Goal: Information Seeking & Learning: Learn about a topic

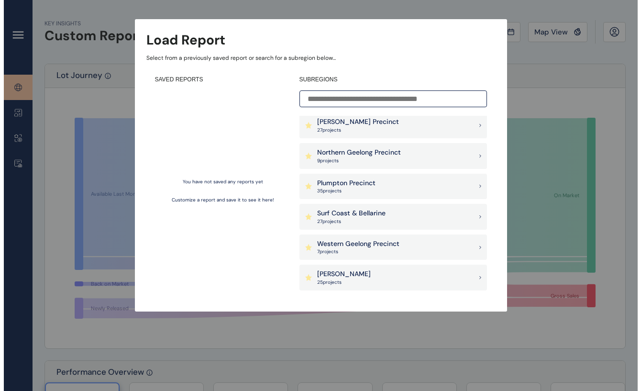
scroll to position [48, 0]
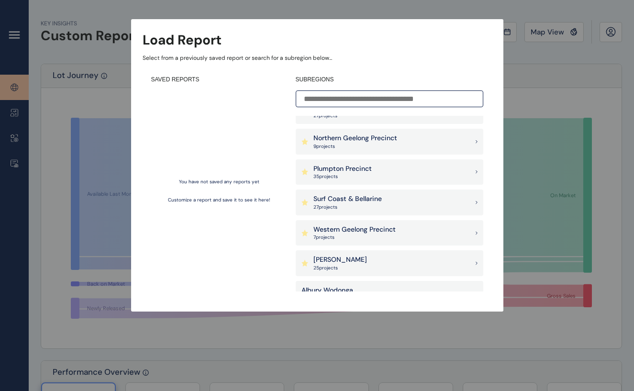
click at [356, 258] on div "[PERSON_NAME] 25 project s" at bounding box center [390, 263] width 188 height 26
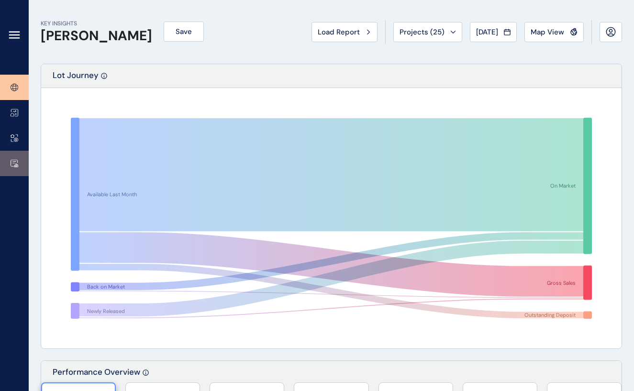
click at [11, 166] on icon at bounding box center [14, 163] width 7 height 6
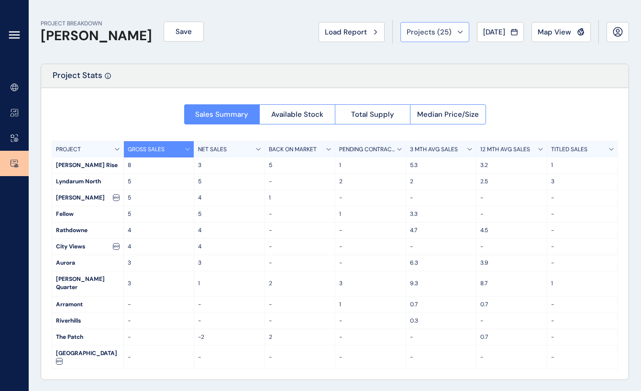
click at [458, 33] on icon at bounding box center [461, 32] width 6 height 3
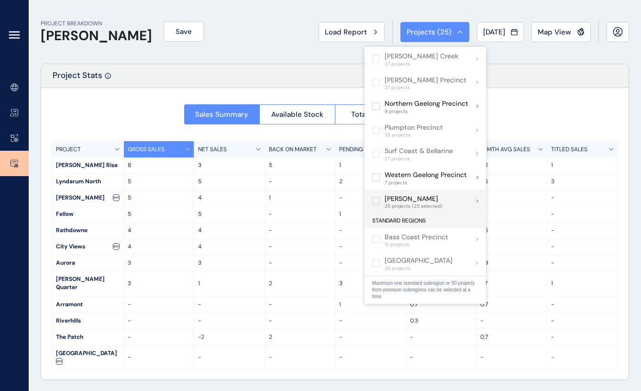
click at [448, 203] on div "[PERSON_NAME] 25 projects (25 selected)" at bounding box center [426, 202] width 122 height 24
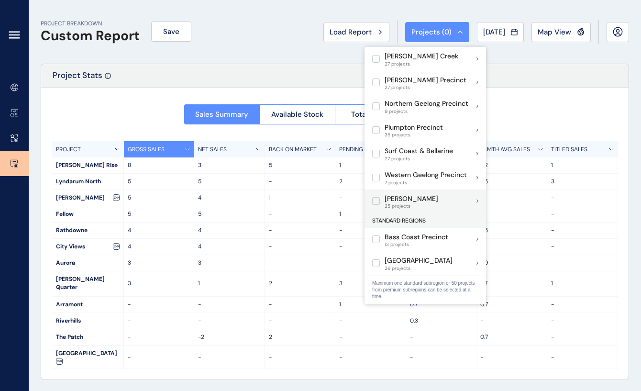
click at [469, 202] on div "[PERSON_NAME] 25 projects" at bounding box center [426, 202] width 122 height 24
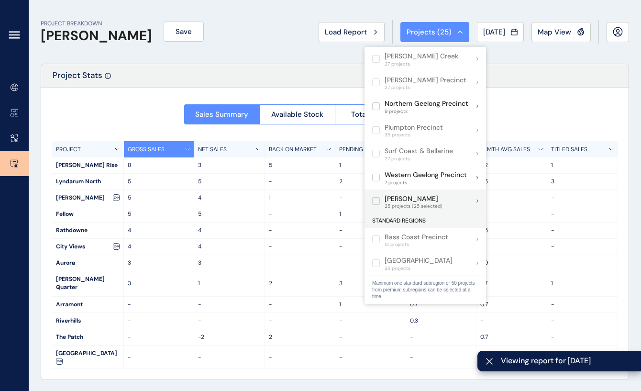
click at [468, 204] on div "[PERSON_NAME] 25 projects (25 selected)" at bounding box center [426, 202] width 122 height 24
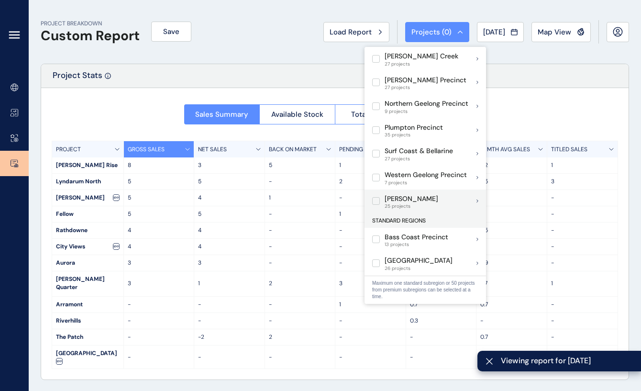
drag, startPoint x: 454, startPoint y: 199, endPoint x: 460, endPoint y: 199, distance: 5.8
click at [455, 199] on div "[PERSON_NAME] 25 projects" at bounding box center [426, 202] width 122 height 24
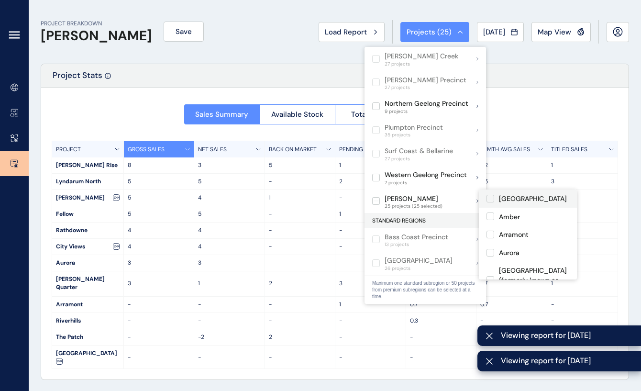
click at [493, 200] on label at bounding box center [491, 199] width 8 height 8
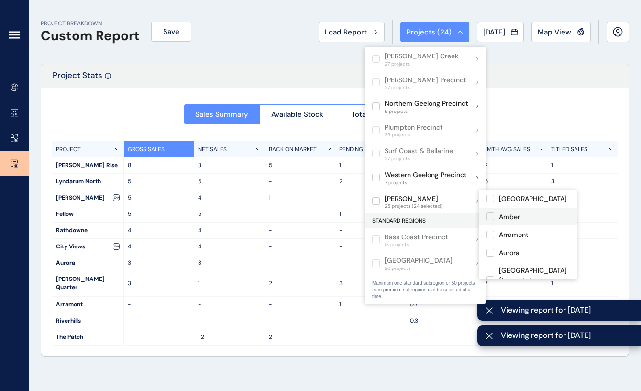
click at [492, 223] on div "Amber" at bounding box center [528, 217] width 98 height 18
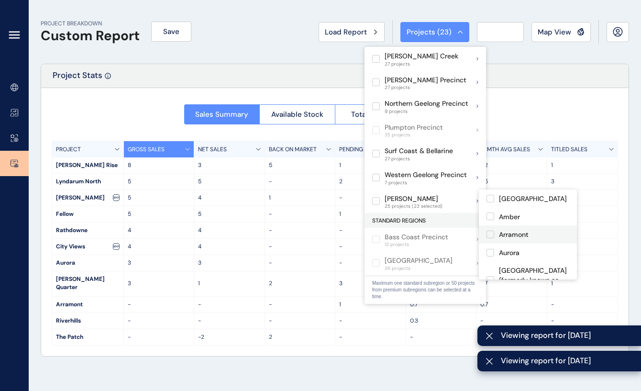
click at [492, 237] on label at bounding box center [491, 235] width 8 height 8
click at [491, 255] on label at bounding box center [491, 253] width 8 height 8
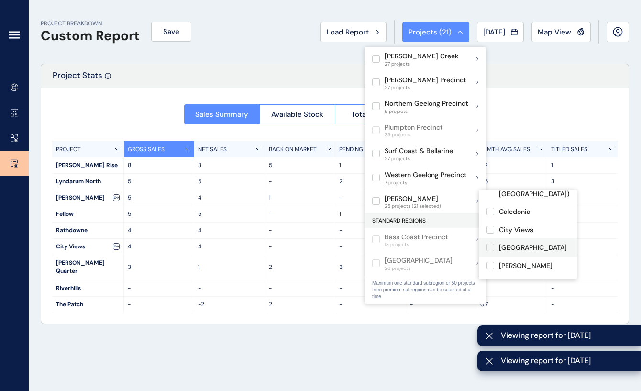
click at [494, 244] on label at bounding box center [491, 248] width 8 height 8
drag, startPoint x: 490, startPoint y: 227, endPoint x: 490, endPoint y: 217, distance: 10.5
click at [490, 228] on label at bounding box center [491, 230] width 8 height 8
click at [491, 211] on label at bounding box center [491, 212] width 8 height 8
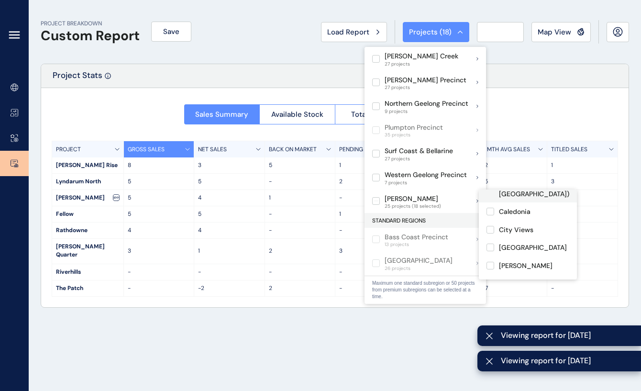
scroll to position [48, 0]
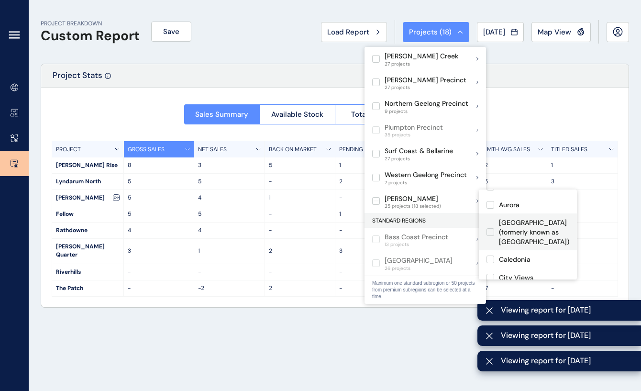
click at [489, 230] on label at bounding box center [491, 232] width 8 height 8
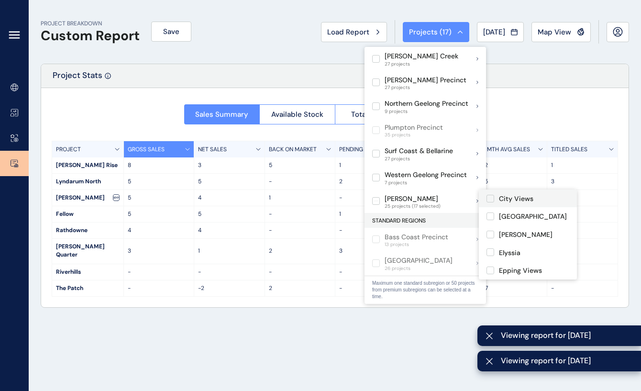
scroll to position [144, 0]
drag, startPoint x: 489, startPoint y: 234, endPoint x: 493, endPoint y: 258, distance: 24.2
click at [489, 234] on label at bounding box center [491, 236] width 8 height 8
drag, startPoint x: 491, startPoint y: 259, endPoint x: 491, endPoint y: 266, distance: 7.2
click at [491, 258] on div "Epping Views" at bounding box center [528, 254] width 98 height 18
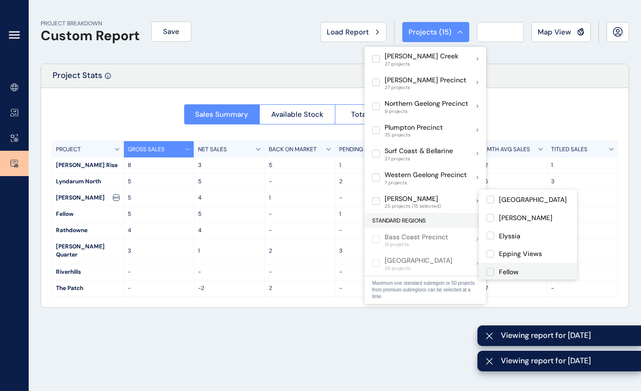
click at [491, 270] on label at bounding box center [491, 272] width 8 height 8
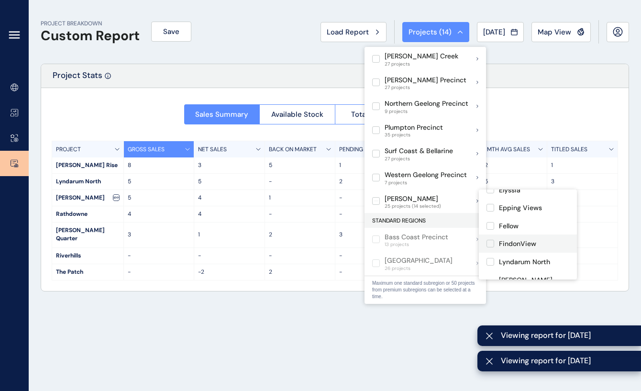
scroll to position [191, 0]
click at [493, 240] on label at bounding box center [491, 242] width 8 height 8
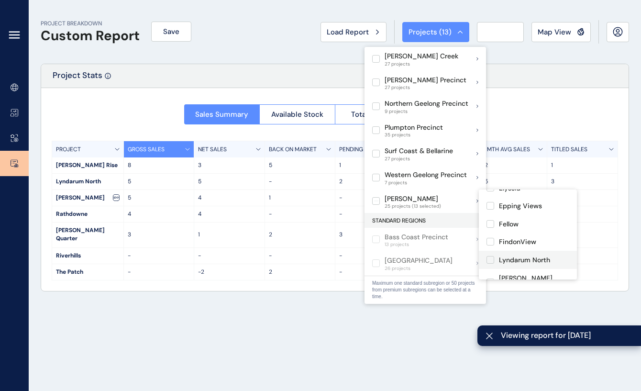
click at [494, 262] on label at bounding box center [491, 260] width 8 height 8
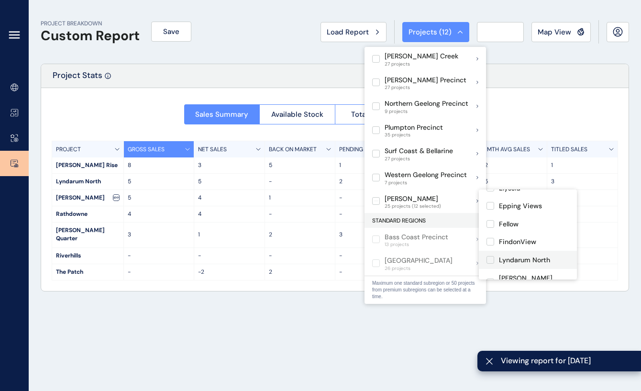
drag, startPoint x: 493, startPoint y: 274, endPoint x: 493, endPoint y: 266, distance: 8.6
click at [493, 279] on label at bounding box center [491, 283] width 8 height 8
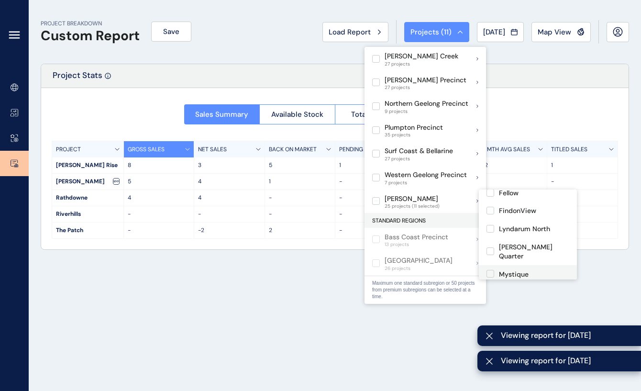
scroll to position [239, 0]
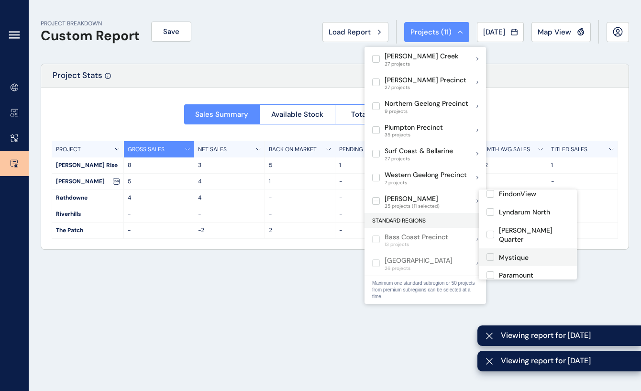
click at [496, 253] on span at bounding box center [493, 257] width 12 height 8
click at [502, 271] on p "Paramount" at bounding box center [516, 276] width 34 height 10
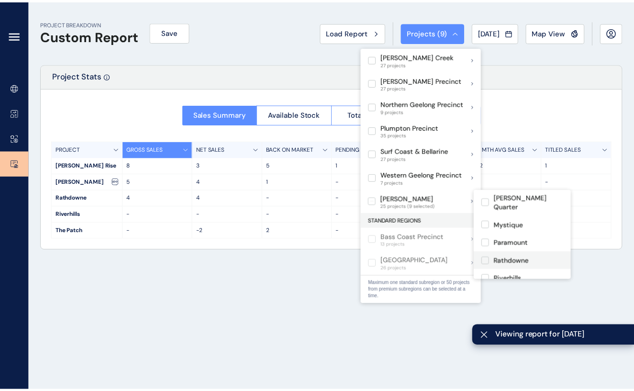
scroll to position [287, 0]
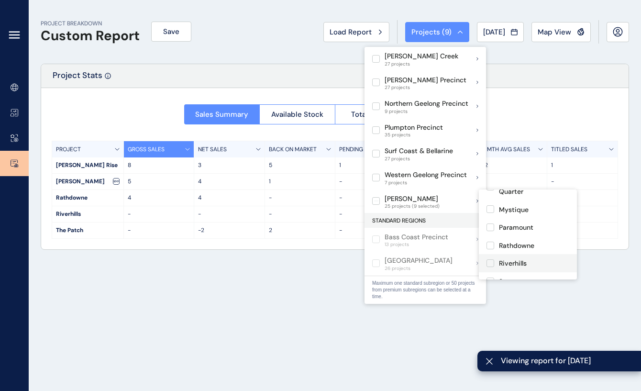
click at [502, 241] on p "Rathdowne" at bounding box center [516, 246] width 35 height 10
click at [507, 259] on p "Riverhills" at bounding box center [513, 264] width 28 height 10
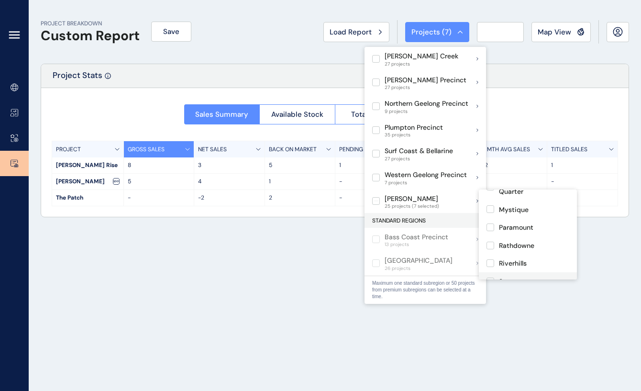
click at [513, 277] on p "Sommery" at bounding box center [514, 282] width 30 height 10
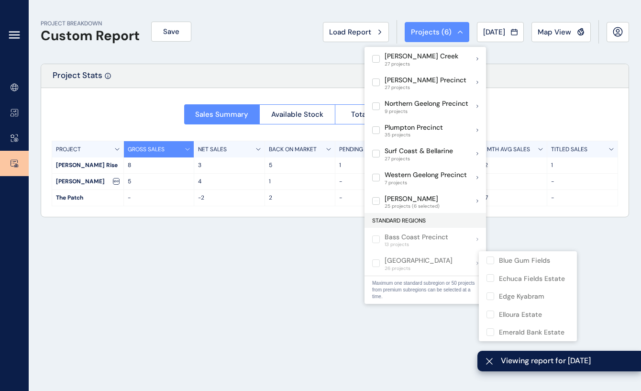
click at [268, 275] on div "PROJECT BREAKDOWN Custom Report Save Load Report Projects ( 6 ) [DATE] 2025 < >…" at bounding box center [335, 195] width 613 height 391
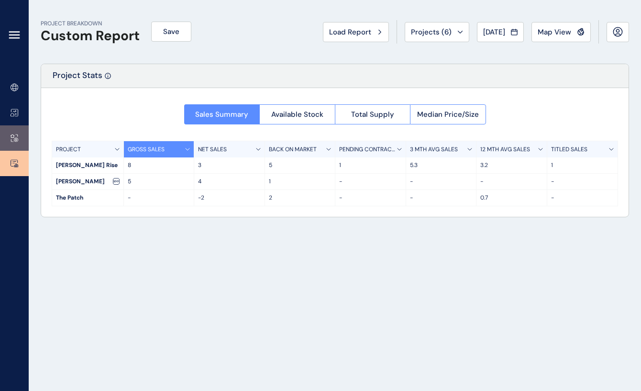
click at [15, 138] on icon at bounding box center [15, 138] width 8 height 8
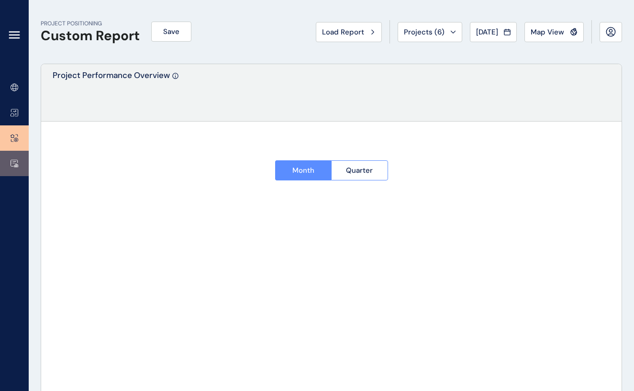
type input "**********"
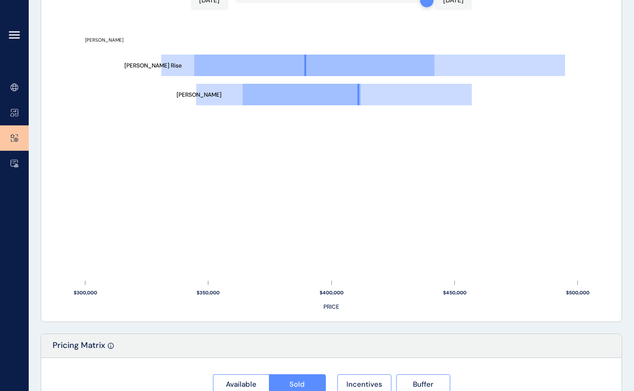
scroll to position [798, 0]
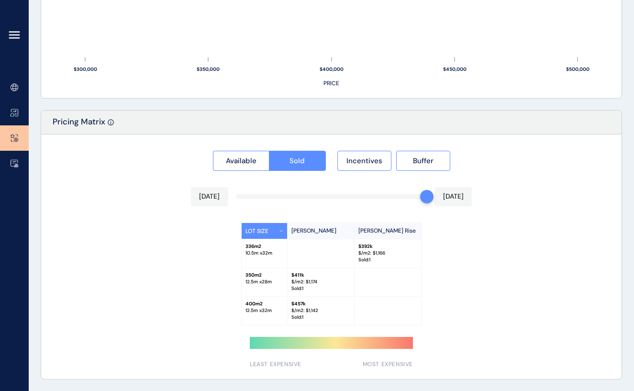
click at [404, 196] on div "Available Sold Incentives Buffer [DATE] [DATE] LOT SIZE [PERSON_NAME] Rise 336 …" at bounding box center [331, 256] width 581 height 245
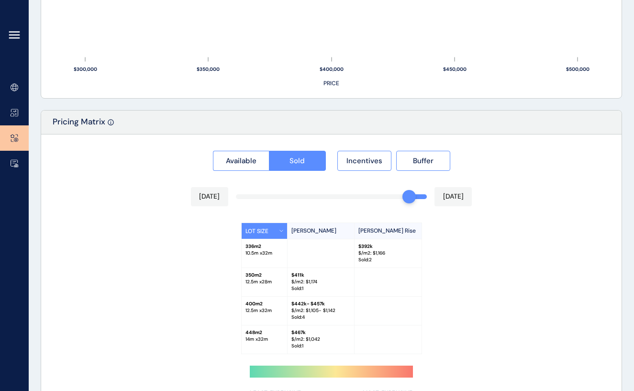
click at [395, 197] on div "Available Sold Incentives Buffer [DATE] [DATE] LOT SIZE [PERSON_NAME] Rise 336 …" at bounding box center [331, 270] width 581 height 273
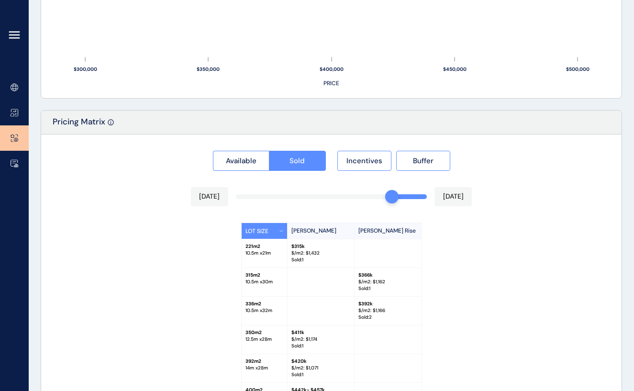
click at [383, 200] on div "[DATE] [DATE]" at bounding box center [331, 196] width 281 height 19
click at [378, 200] on div "[DATE] [DATE]" at bounding box center [331, 196] width 281 height 19
click at [380, 196] on div "Available Sold Incentives Buffer [DATE] [DATE] LOT SIZE [PERSON_NAME] Rise 221 …" at bounding box center [331, 313] width 581 height 359
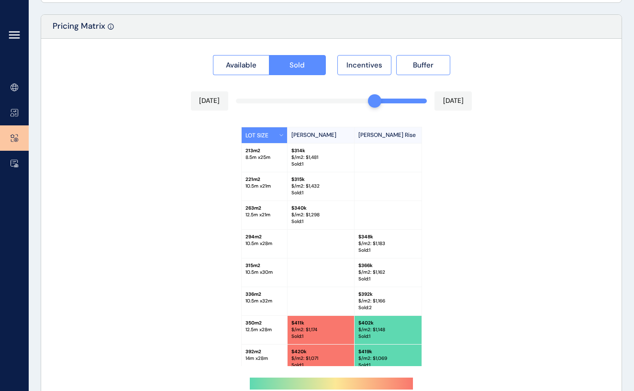
scroll to position [846, 0]
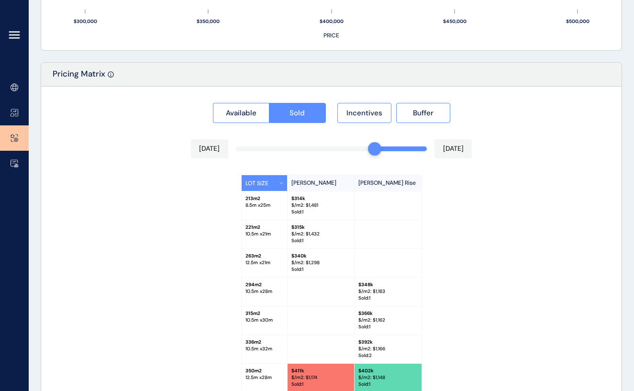
click at [381, 147] on div at bounding box center [401, 148] width 52 height 5
click at [385, 150] on div "Available Sold Incentives Buffer [DATE] [DATE] LOT SIZE [PERSON_NAME] Rise 213 …" at bounding box center [331, 277] width 581 height 381
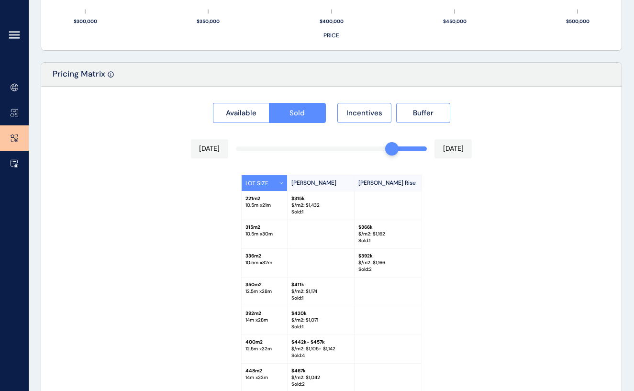
click at [387, 148] on div at bounding box center [391, 148] width 13 height 13
click at [382, 148] on div at bounding box center [331, 148] width 190 height 5
click at [381, 149] on div "Available Sold Incentives Buffer [DATE] [DATE] LOT SIZE [PERSON_NAME] Rise 221 …" at bounding box center [331, 266] width 581 height 359
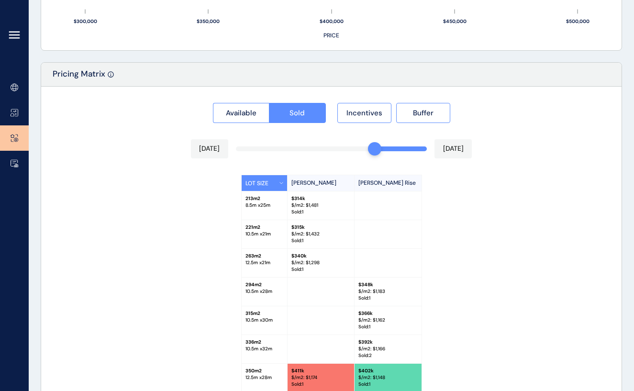
click at [384, 152] on div "[DATE] [DATE]" at bounding box center [331, 148] width 281 height 19
click at [393, 153] on div "[DATE] [DATE]" at bounding box center [331, 148] width 281 height 19
click at [399, 153] on div "[DATE] [DATE]" at bounding box center [331, 148] width 281 height 19
click at [392, 149] on div "Available Sold Incentives Buffer [DATE] [DATE] LOT SIZE [PERSON_NAME] Rise 213 …" at bounding box center [331, 277] width 581 height 381
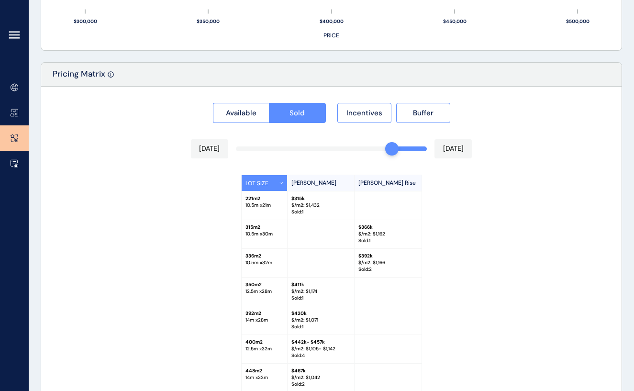
click at [403, 149] on div "Available Sold Incentives Buffer [DATE] [DATE] LOT SIZE [PERSON_NAME] Rise 221 …" at bounding box center [331, 266] width 581 height 359
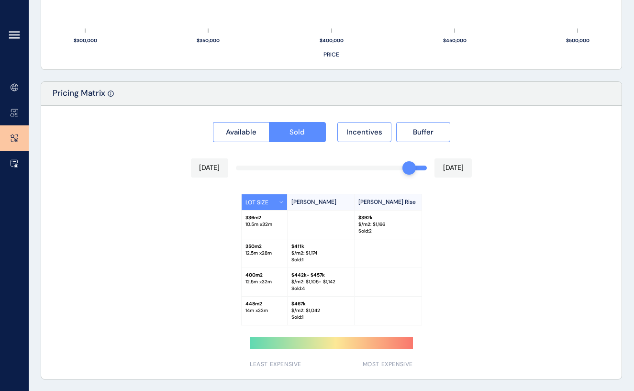
scroll to position [827, 0]
click at [403, 168] on div at bounding box center [409, 167] width 13 height 13
click at [396, 170] on div "Available Sold Incentives Buffer [DATE] [DATE] LOT SIZE [PERSON_NAME] Rise 336 …" at bounding box center [331, 242] width 581 height 273
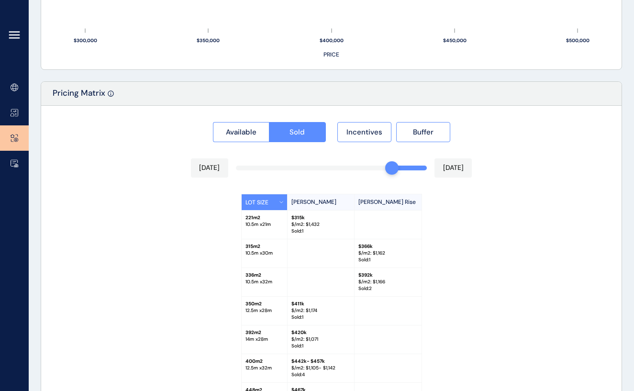
click at [381, 169] on div at bounding box center [331, 168] width 190 height 5
click at [382, 167] on div at bounding box center [331, 168] width 190 height 5
click at [378, 166] on div "Available Sold Incentives Buffer [DATE] [DATE] LOT SIZE [PERSON_NAME] Rise 221 …" at bounding box center [331, 285] width 581 height 359
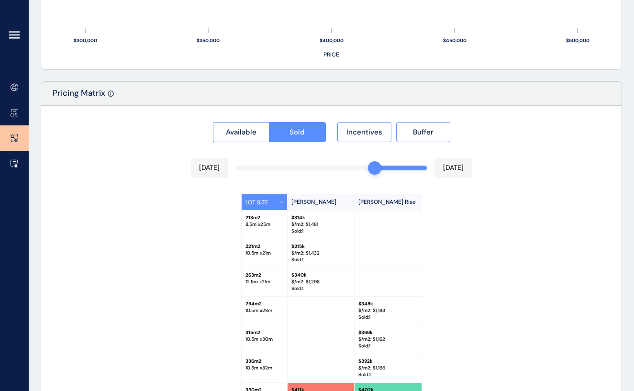
click at [204, 297] on div "LOT SIZE [PERSON_NAME] Rise 213 m2 8.5 m x 25 m $ 314k $/m2: $ 1,481 Sold : 1 2…" at bounding box center [332, 313] width 560 height 239
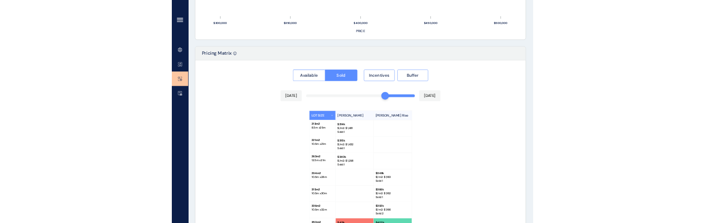
scroll to position [874, 0]
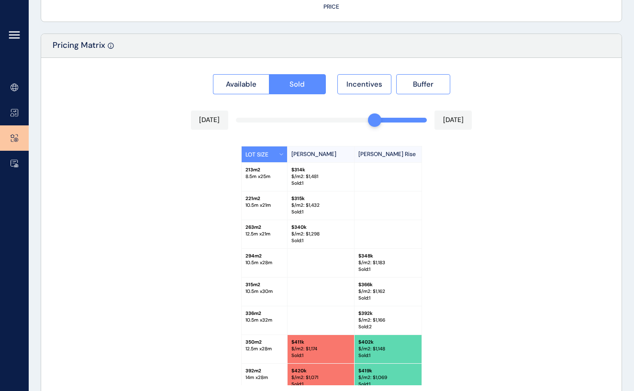
click at [168, 237] on div "LOT SIZE [PERSON_NAME] Rise 213 m2 8.5 m x 25 m $ 314k $/m2: $ 1,481 Sold : 1 2…" at bounding box center [332, 265] width 560 height 239
